Goal: Browse casually: Explore the website without a specific task or goal

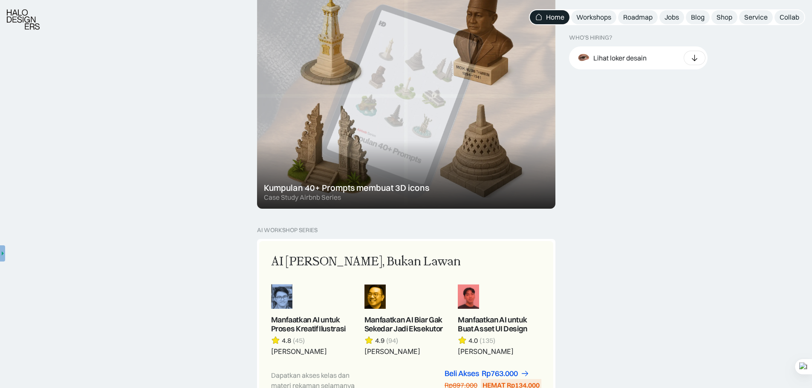
scroll to position [551, 0]
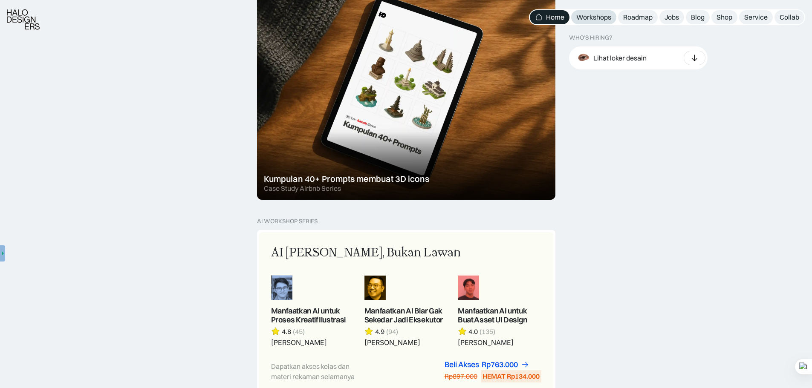
click at [596, 16] on div "Workshops" at bounding box center [593, 17] width 35 height 9
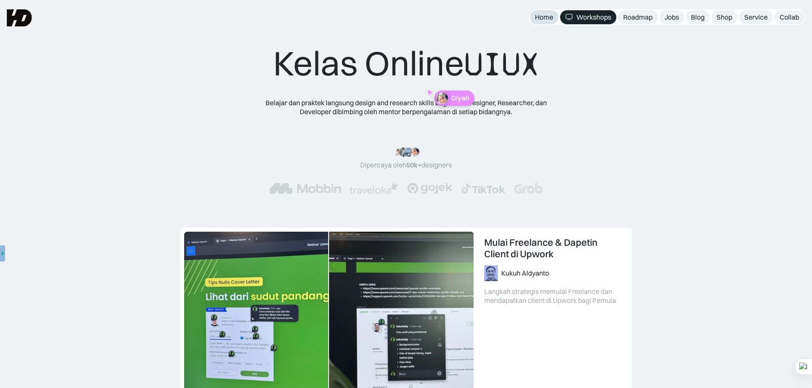
click at [544, 18] on div "Home" at bounding box center [544, 17] width 18 height 9
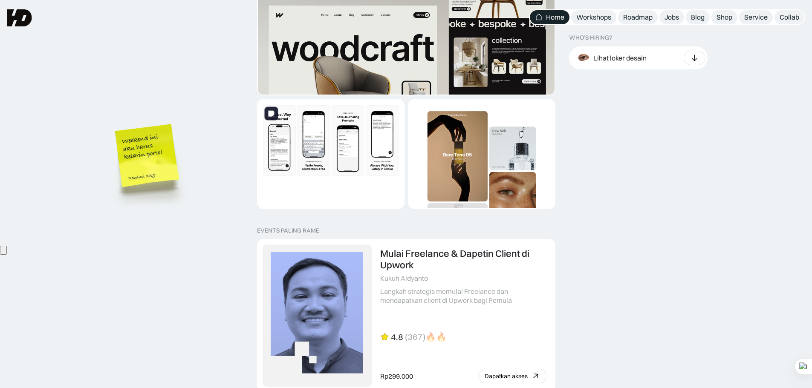
scroll to position [1606, 0]
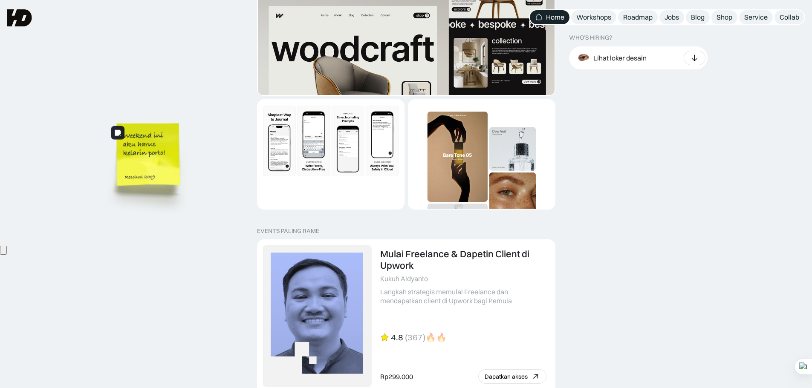
click at [157, 162] on img at bounding box center [149, 168] width 97 height 105
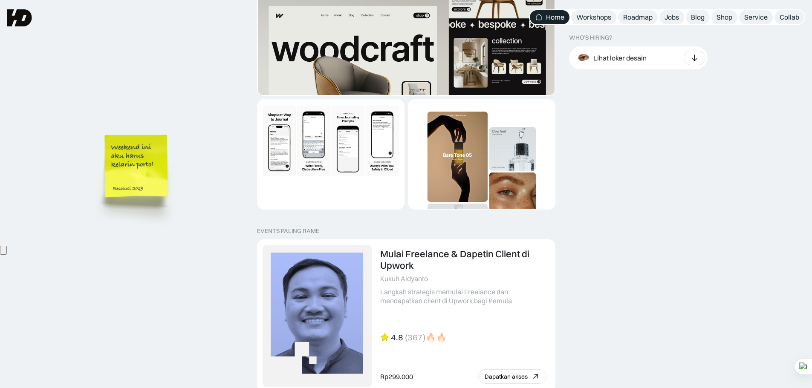
click at [133, 195] on img at bounding box center [137, 179] width 97 height 105
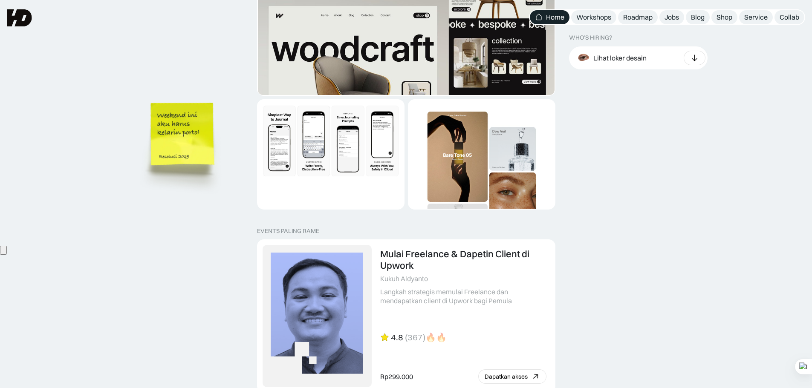
click at [175, 136] on img at bounding box center [184, 147] width 97 height 105
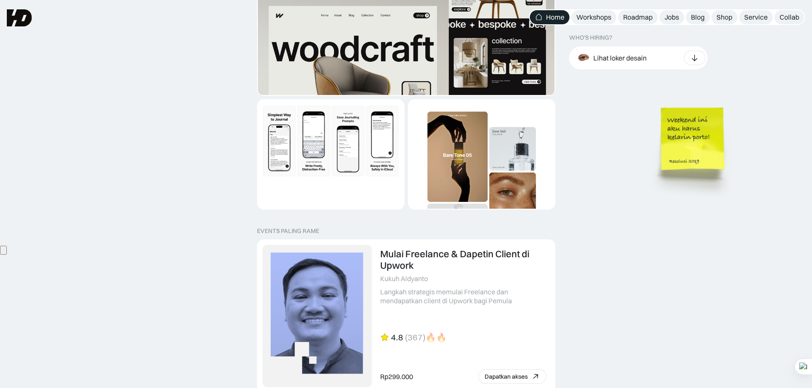
click at [728, 133] on img at bounding box center [694, 151] width 97 height 105
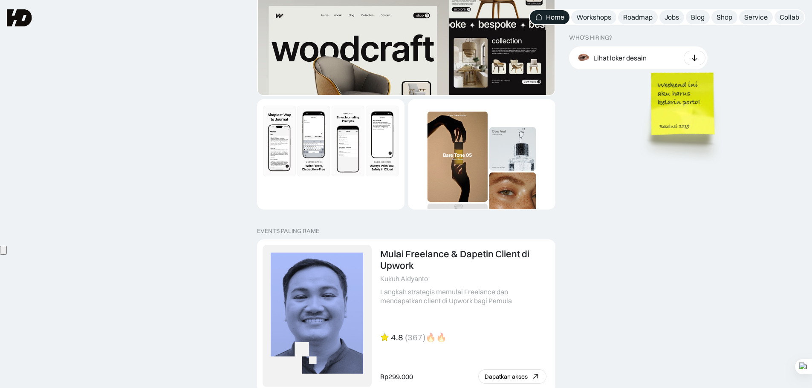
click at [699, 119] on img at bounding box center [684, 116] width 97 height 105
click at [675, 120] on img at bounding box center [684, 116] width 97 height 105
click at [677, 118] on img at bounding box center [684, 116] width 97 height 105
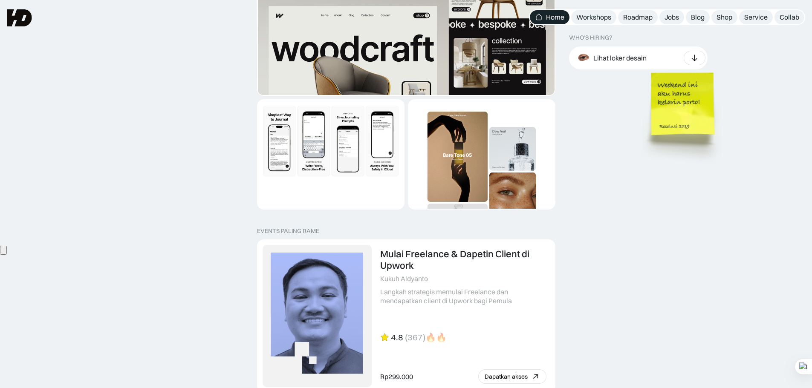
click at [677, 118] on img at bounding box center [684, 116] width 97 height 105
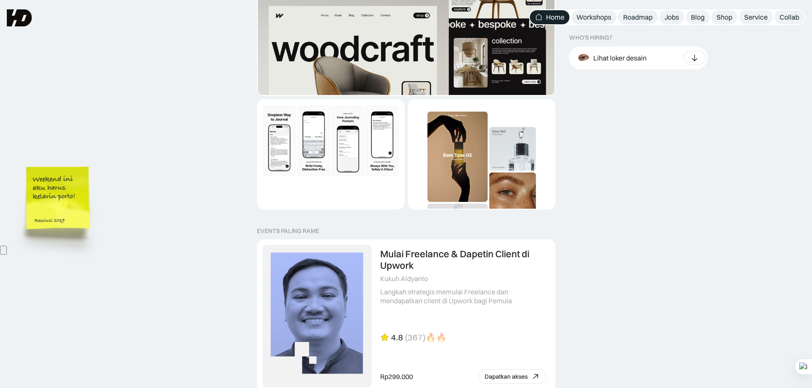
click at [106, 192] on img at bounding box center [59, 211] width 97 height 105
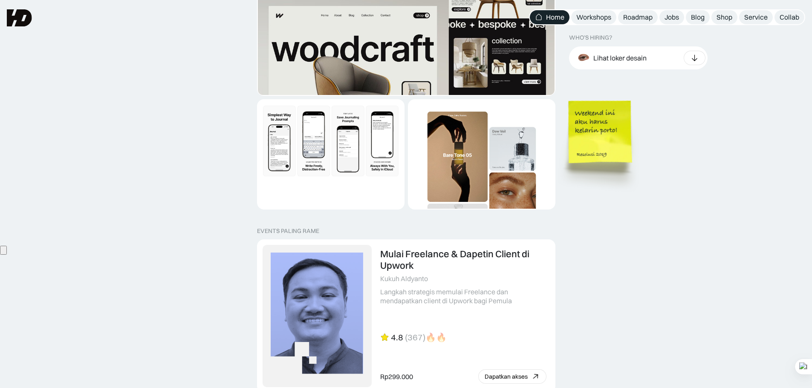
click at [610, 151] on img at bounding box center [601, 145] width 97 height 105
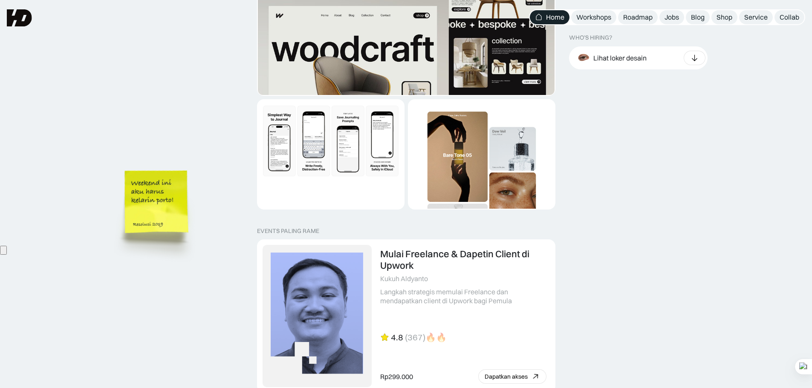
click at [206, 206] on img at bounding box center [158, 214] width 97 height 105
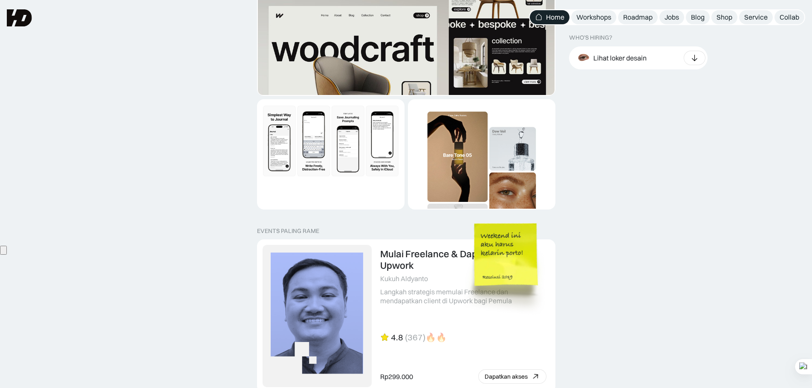
click at [459, 242] on img at bounding box center [507, 267] width 97 height 105
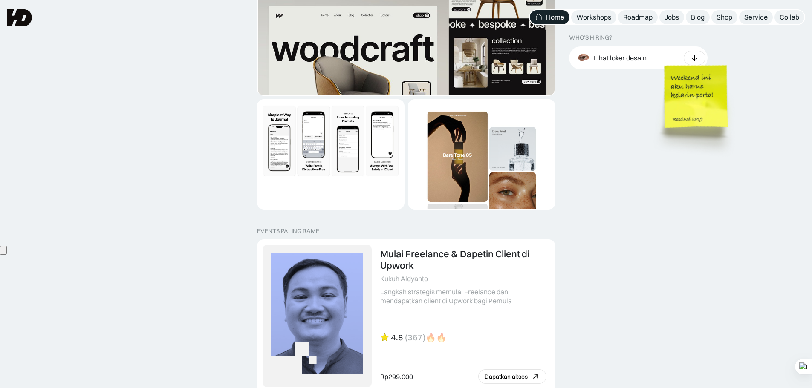
click at [649, 162] on img at bounding box center [697, 110] width 97 height 105
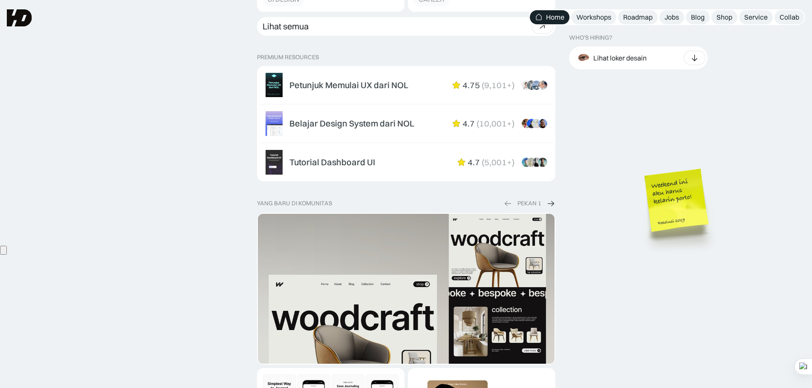
scroll to position [1322, 0]
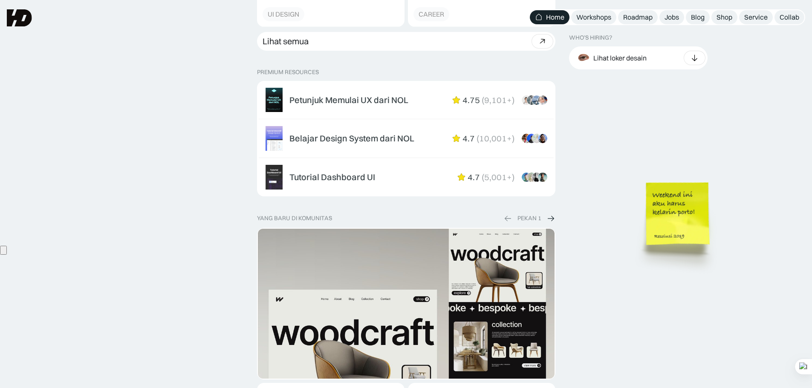
click at [631, 209] on img at bounding box center [679, 226] width 97 height 105
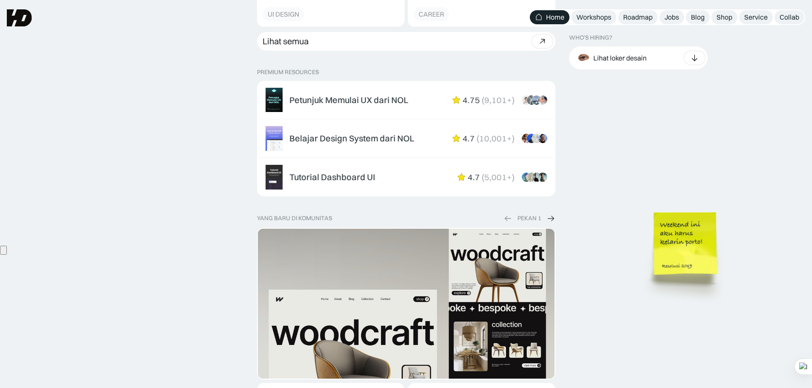
click at [639, 205] on img at bounding box center [687, 257] width 97 height 105
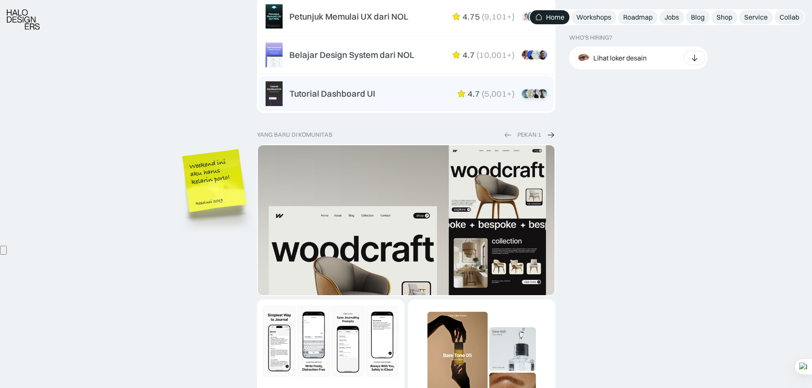
scroll to position [1535, 0]
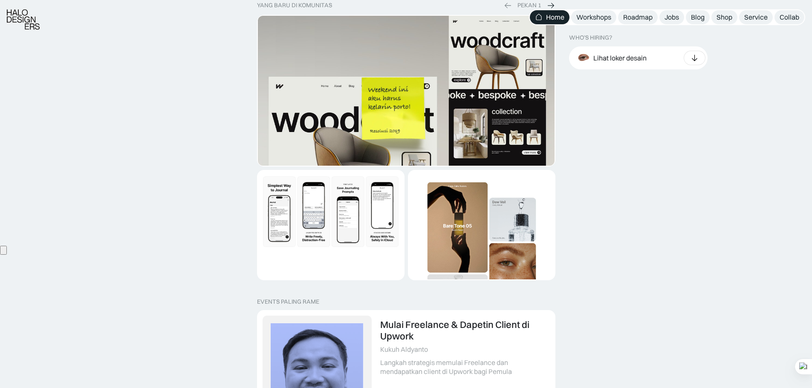
click at [347, 169] on img at bounding box center [395, 121] width 97 height 105
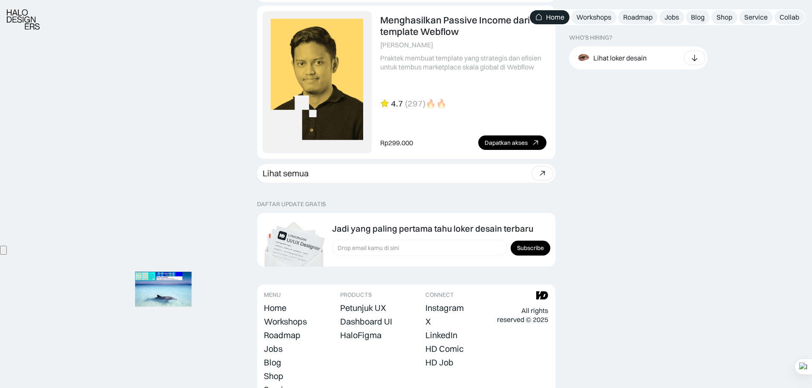
scroll to position [2374, 0]
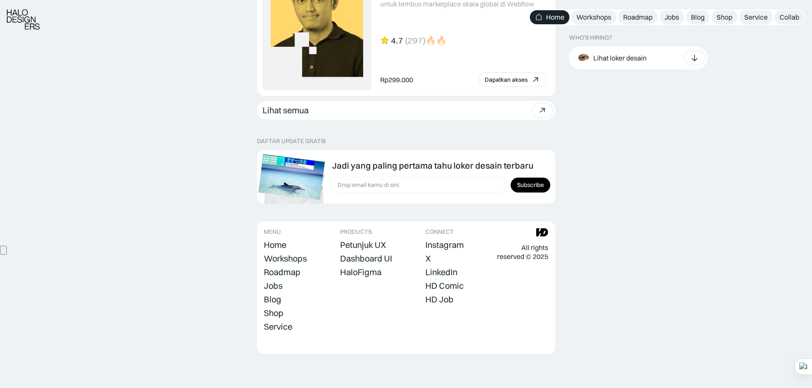
click at [325, 200] on img at bounding box center [291, 177] width 67 height 46
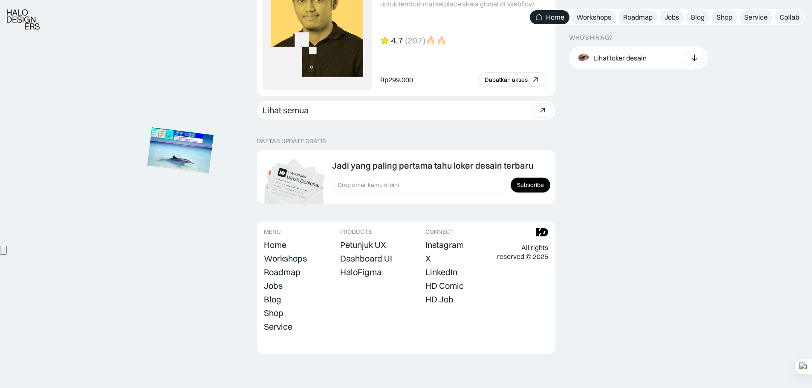
click at [191, 156] on img at bounding box center [180, 150] width 67 height 46
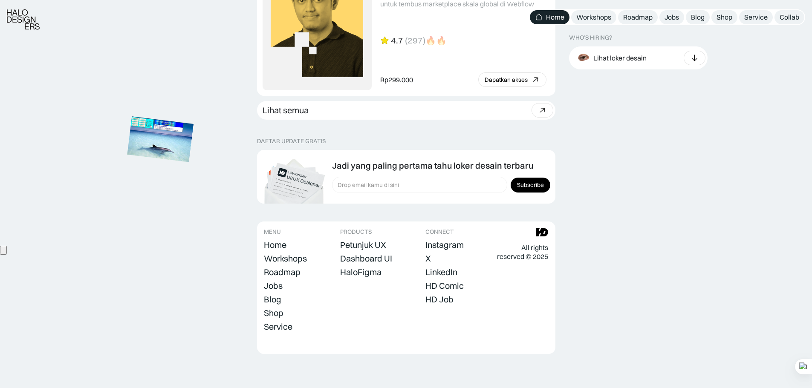
click at [159, 116] on img at bounding box center [160, 139] width 67 height 46
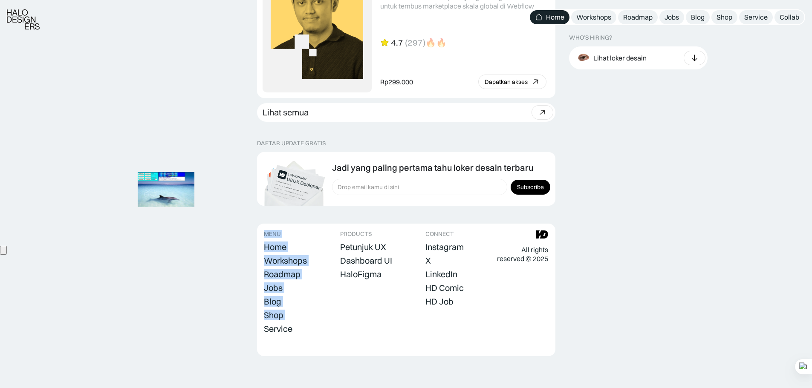
drag, startPoint x: 168, startPoint y: 279, endPoint x: 177, endPoint y: 282, distance: 10.4
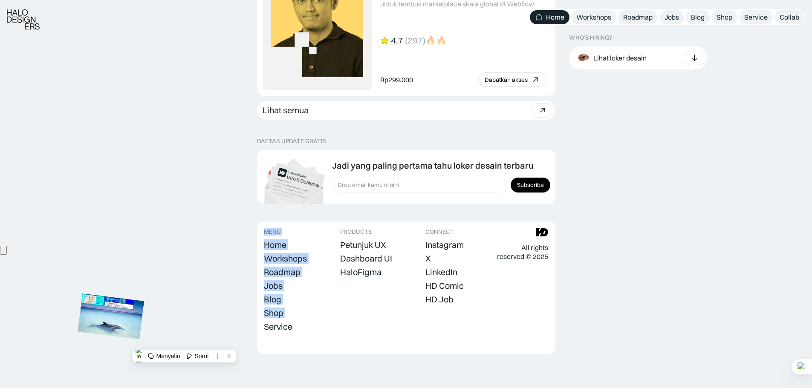
click at [121, 339] on img at bounding box center [111, 317] width 67 height 46
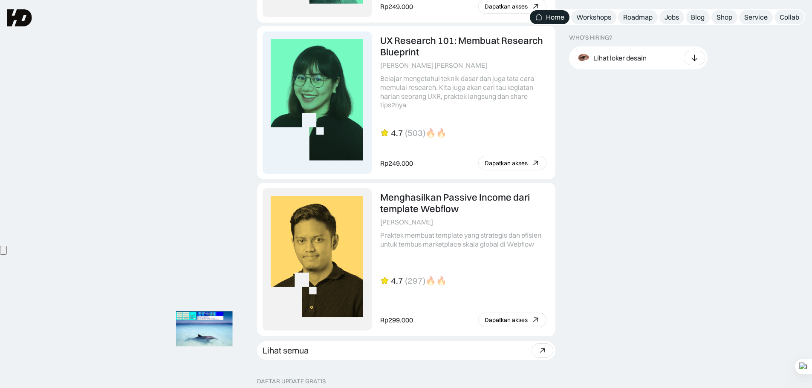
scroll to position [2118, 0]
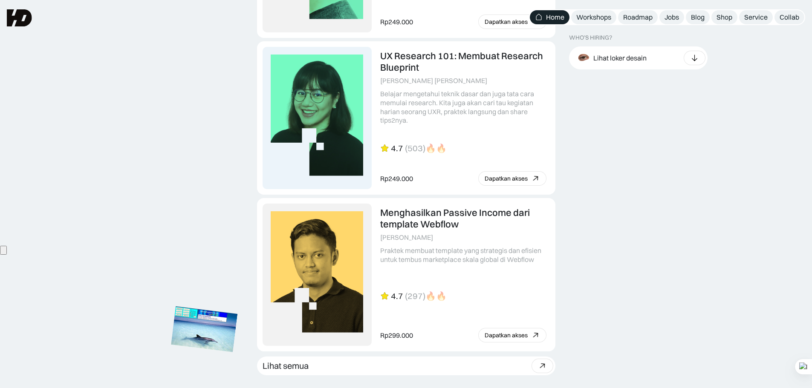
click at [186, 307] on img at bounding box center [204, 330] width 67 height 46
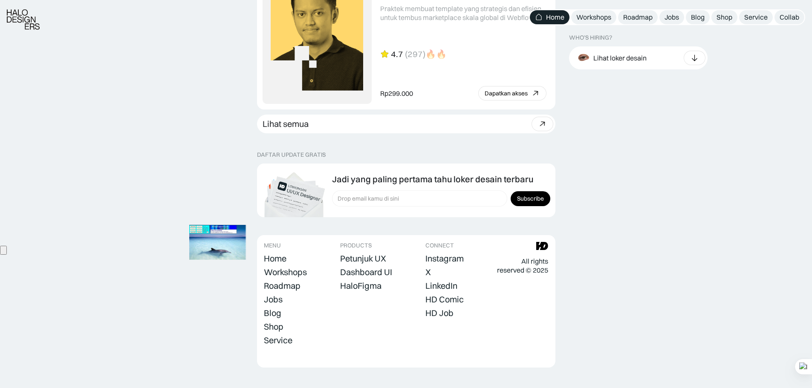
scroll to position [2374, 0]
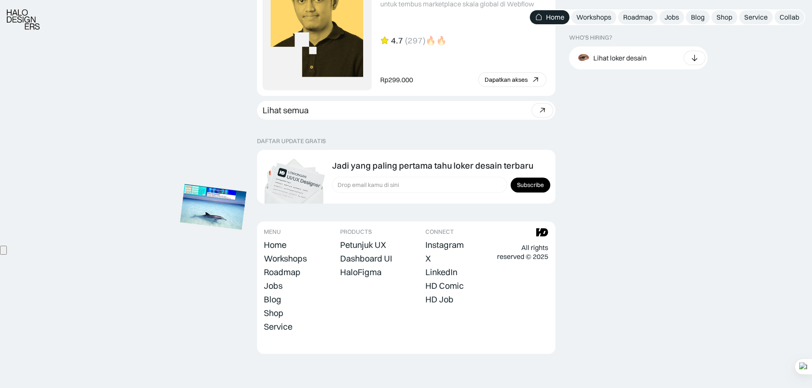
click at [207, 184] on img at bounding box center [213, 207] width 67 height 46
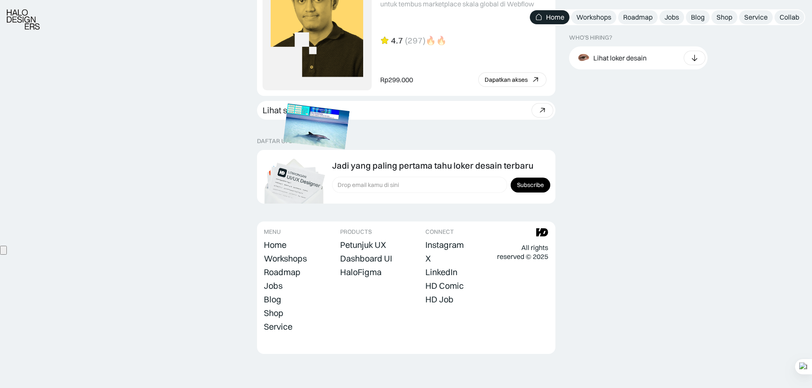
click at [350, 122] on img at bounding box center [317, 127] width 67 height 46
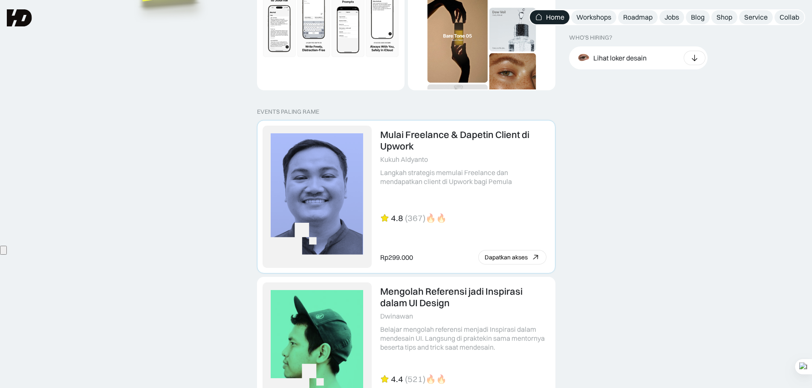
scroll to position [1521, 0]
